Goal: Transaction & Acquisition: Obtain resource

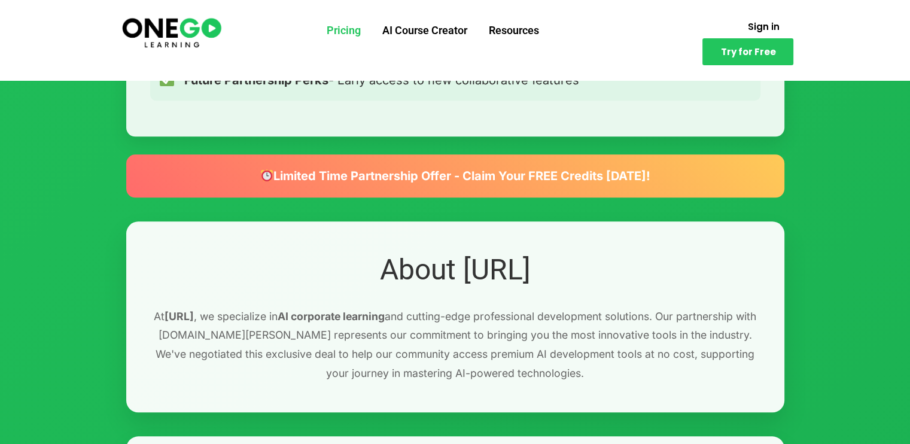
scroll to position [1232, 0]
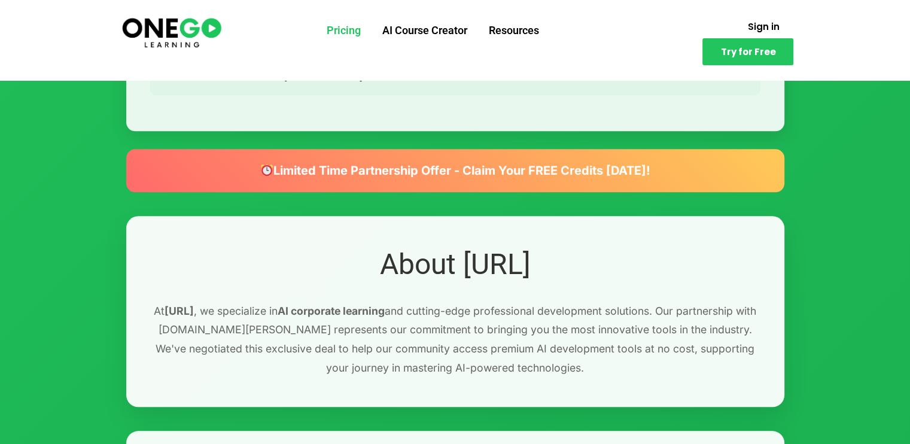
click at [517, 166] on div "Limited Time Partnership Offer - Claim Your FREE Credits [DATE]!" at bounding box center [455, 170] width 658 height 43
click at [467, 179] on div "Limited Time Partnership Offer - Claim Your FREE Credits [DATE]!" at bounding box center [455, 170] width 658 height 43
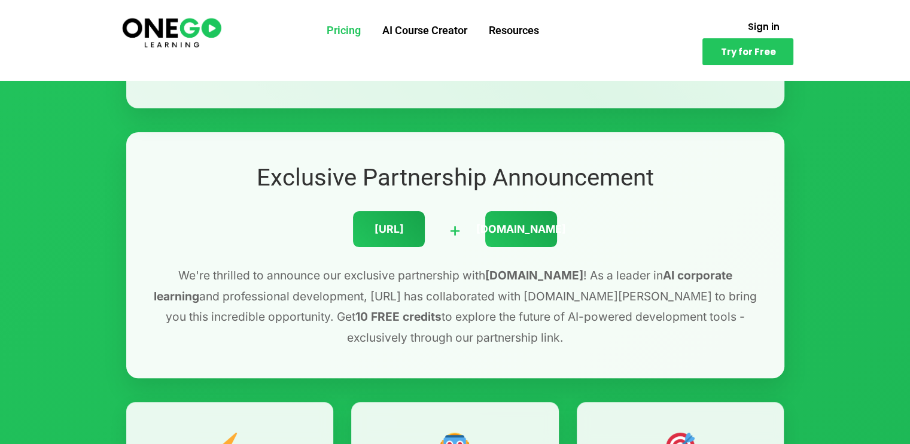
scroll to position [0, 0]
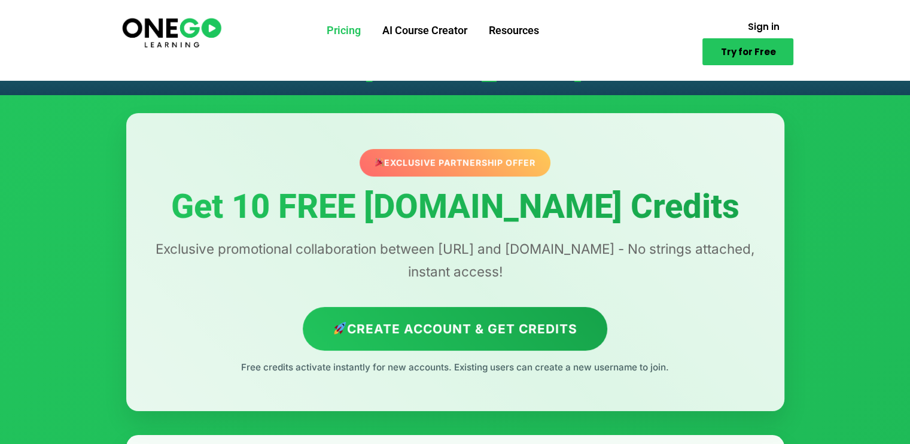
click at [723, 38] on link "Try for Free" at bounding box center [747, 51] width 91 height 27
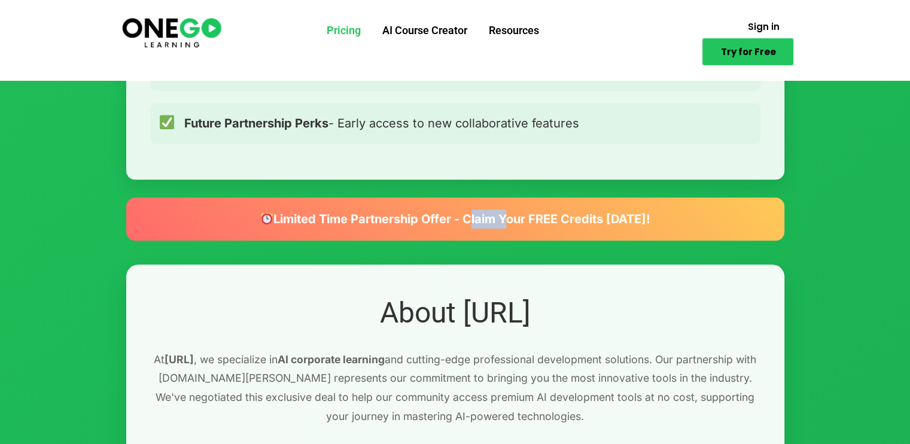
scroll to position [1189, 0]
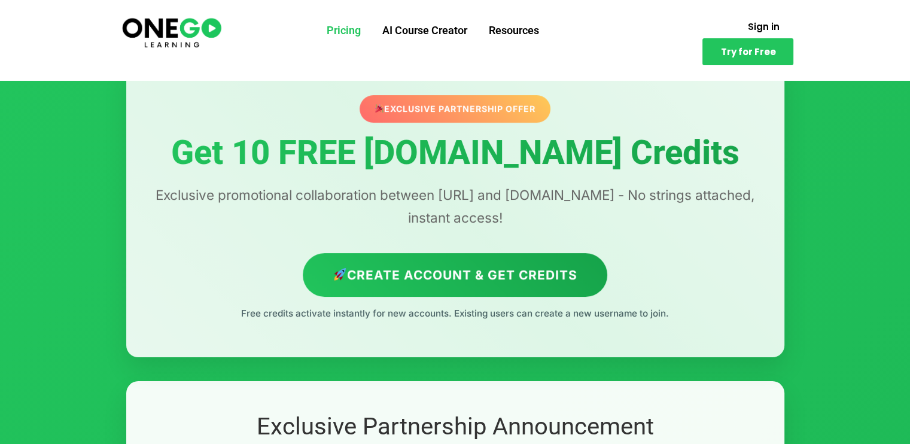
click at [481, 100] on div "Exclusive Partnership Offer" at bounding box center [455, 109] width 191 height 28
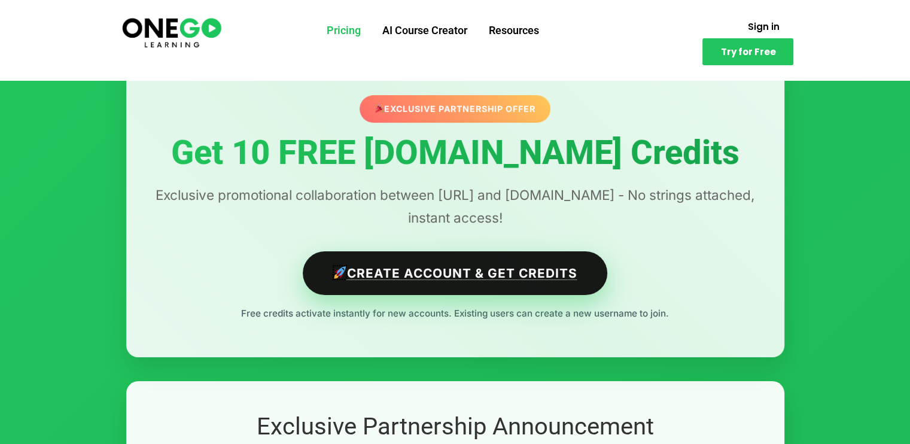
click at [423, 271] on link "Create Account & Get Credits" at bounding box center [455, 273] width 304 height 44
